Goal: Transaction & Acquisition: Purchase product/service

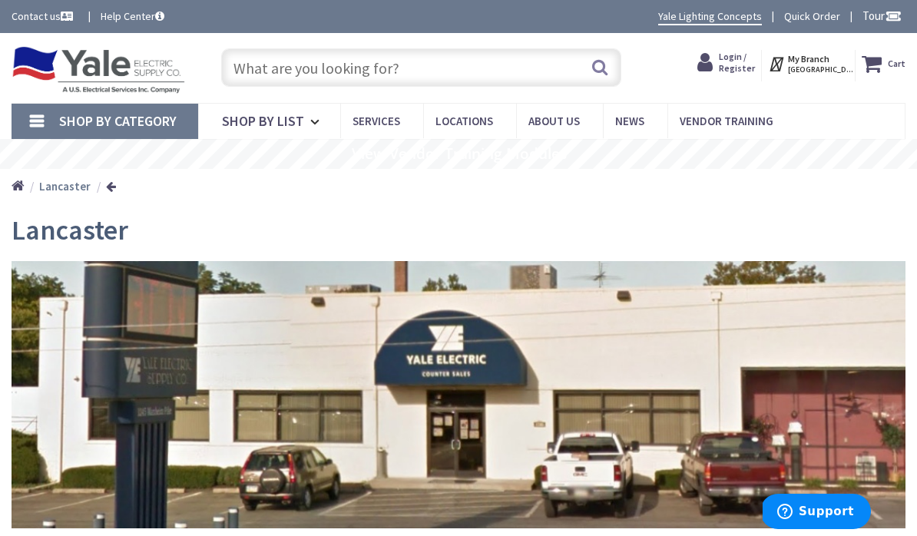
click at [57, 134] on link "Shop By Category" at bounding box center [105, 121] width 187 height 35
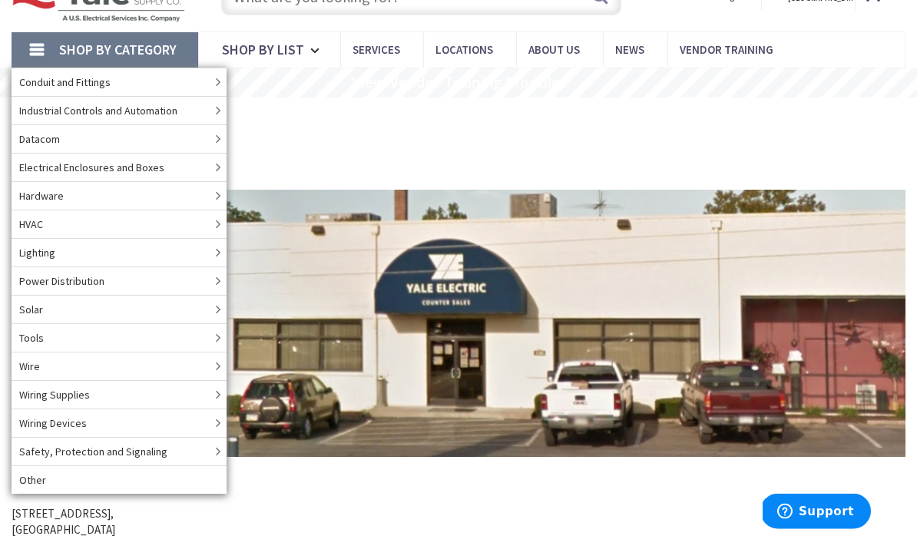
scroll to position [71, 0]
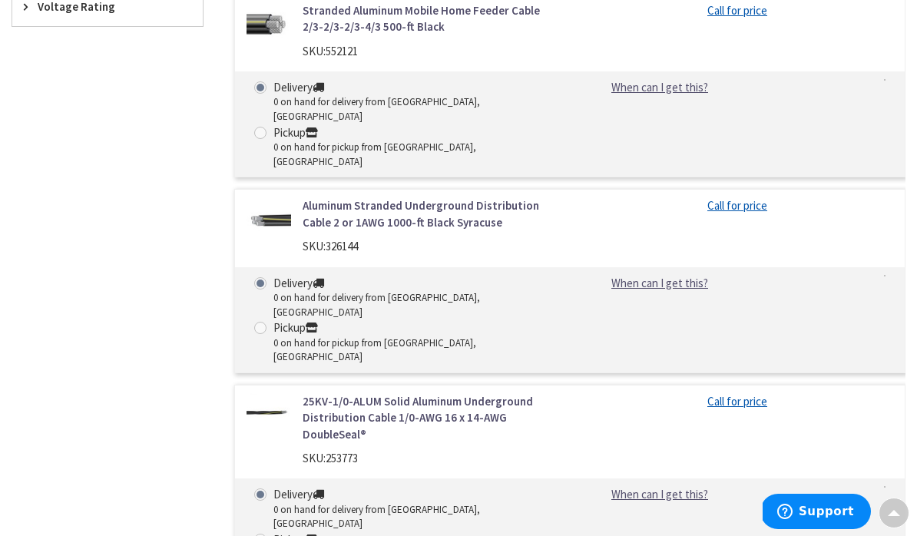
scroll to position [720, 0]
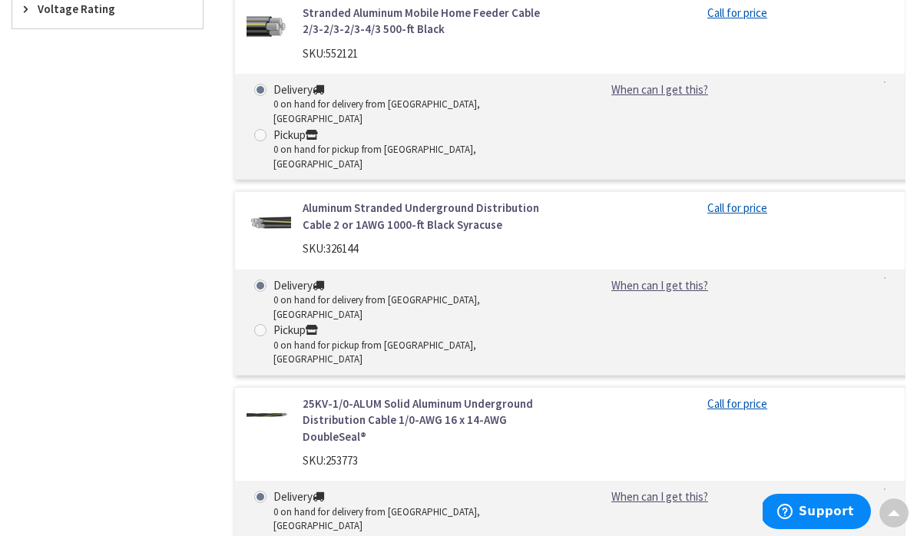
click at [350, 395] on link "25KV-1/0-ALUM Solid Aluminum Underground Distribution Cable 1/0-AWG 16 x 14-AWG…" at bounding box center [431, 419] width 256 height 49
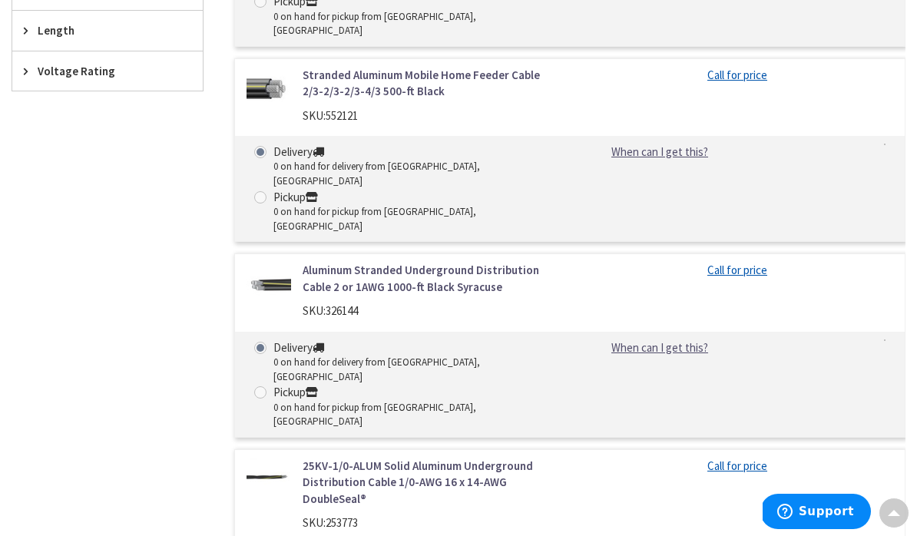
scroll to position [657, 0]
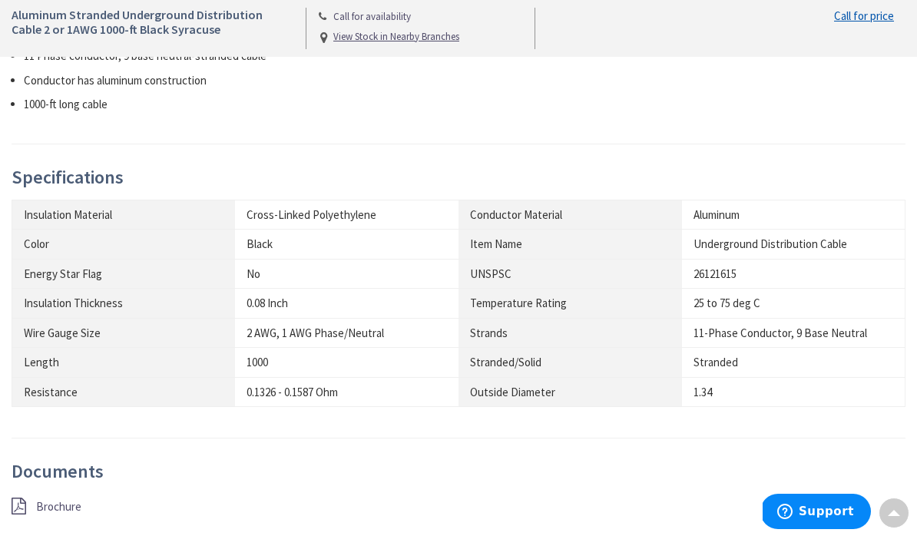
scroll to position [751, 0]
